Goal: Task Accomplishment & Management: Manage account settings

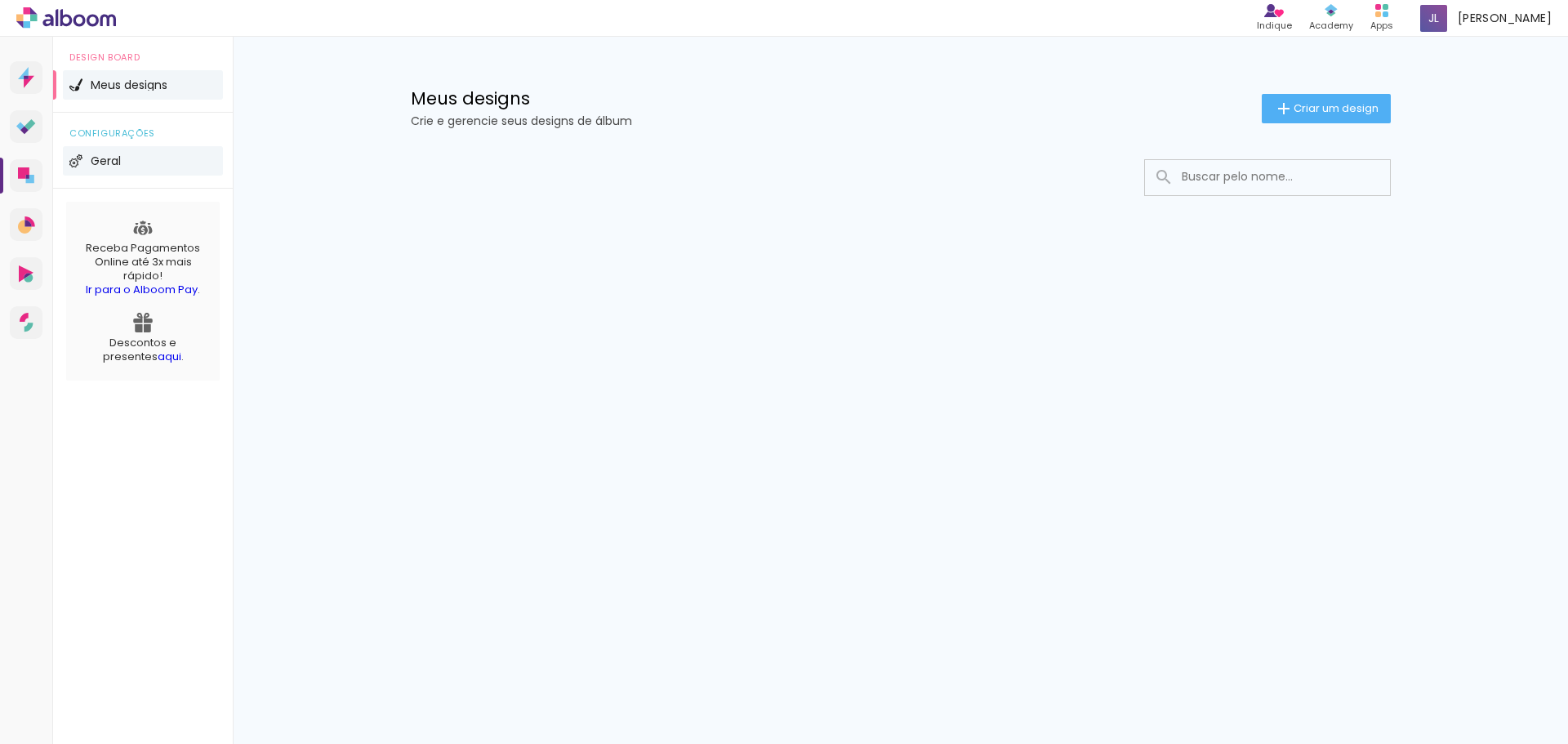
click at [118, 169] on li "Geral" at bounding box center [142, 160] width 160 height 29
